Goal: Task Accomplishment & Management: Manage account settings

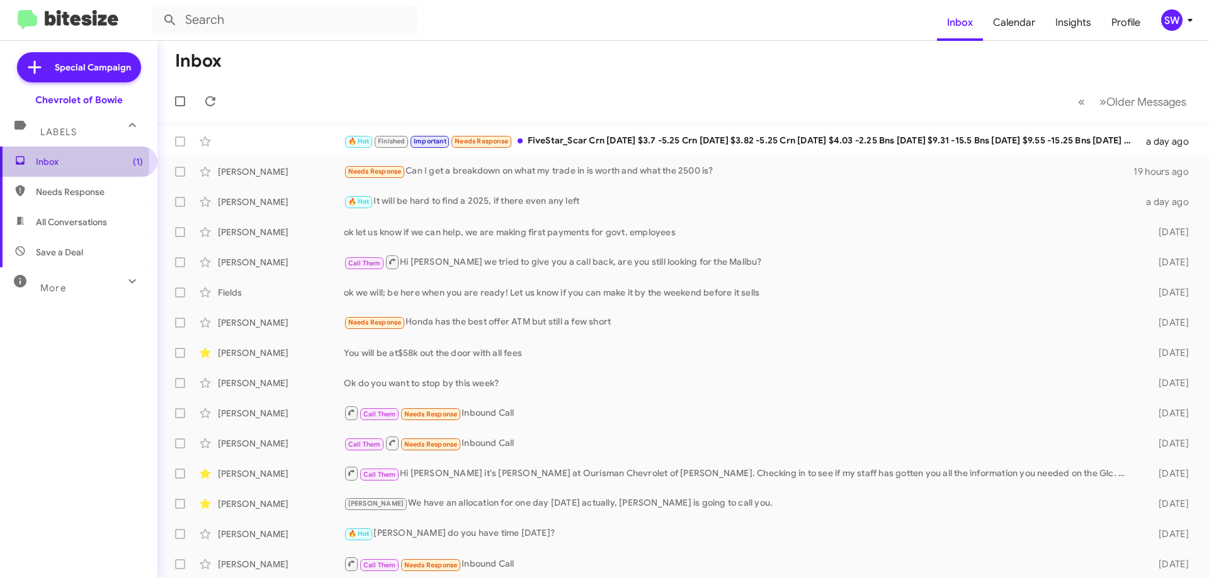
click at [39, 161] on span "Inbox (1)" at bounding box center [89, 161] width 107 height 13
